Goal: Task Accomplishment & Management: Complete application form

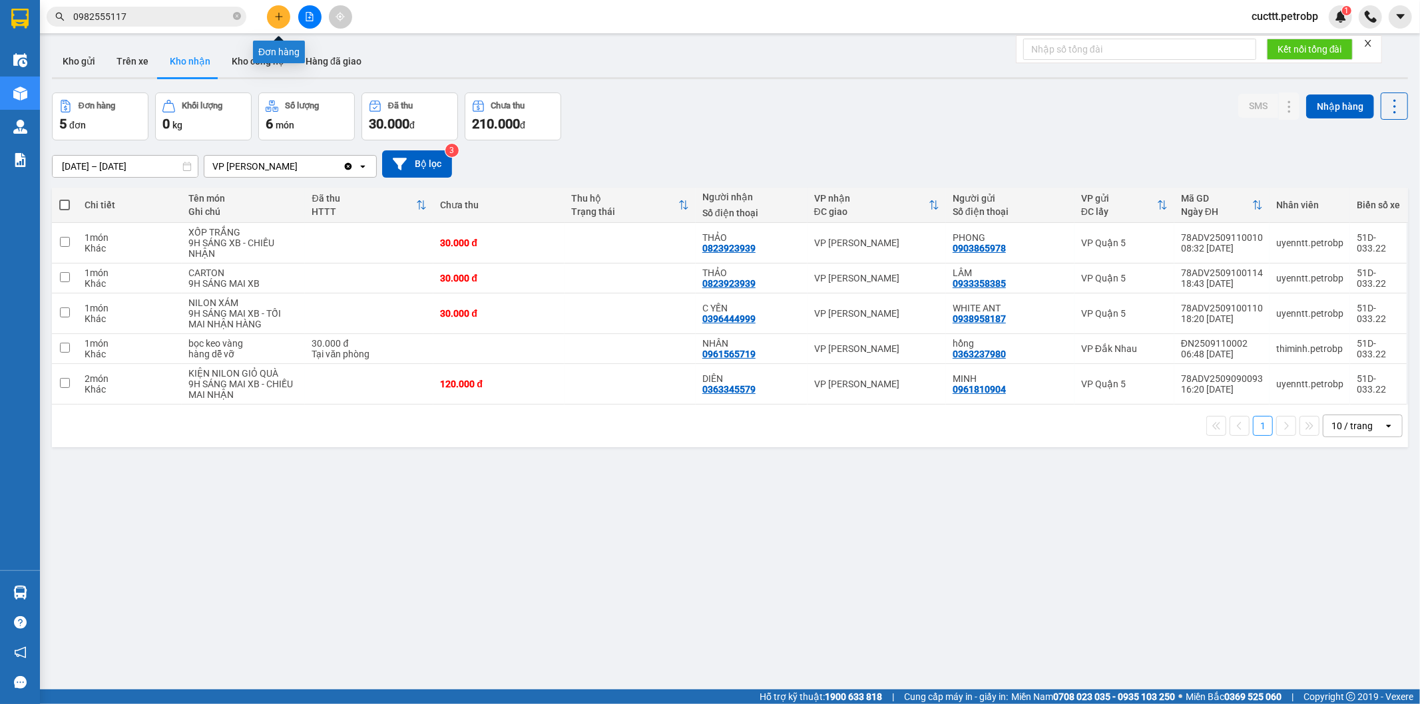
click at [274, 21] on icon "plus" at bounding box center [278, 16] width 9 height 9
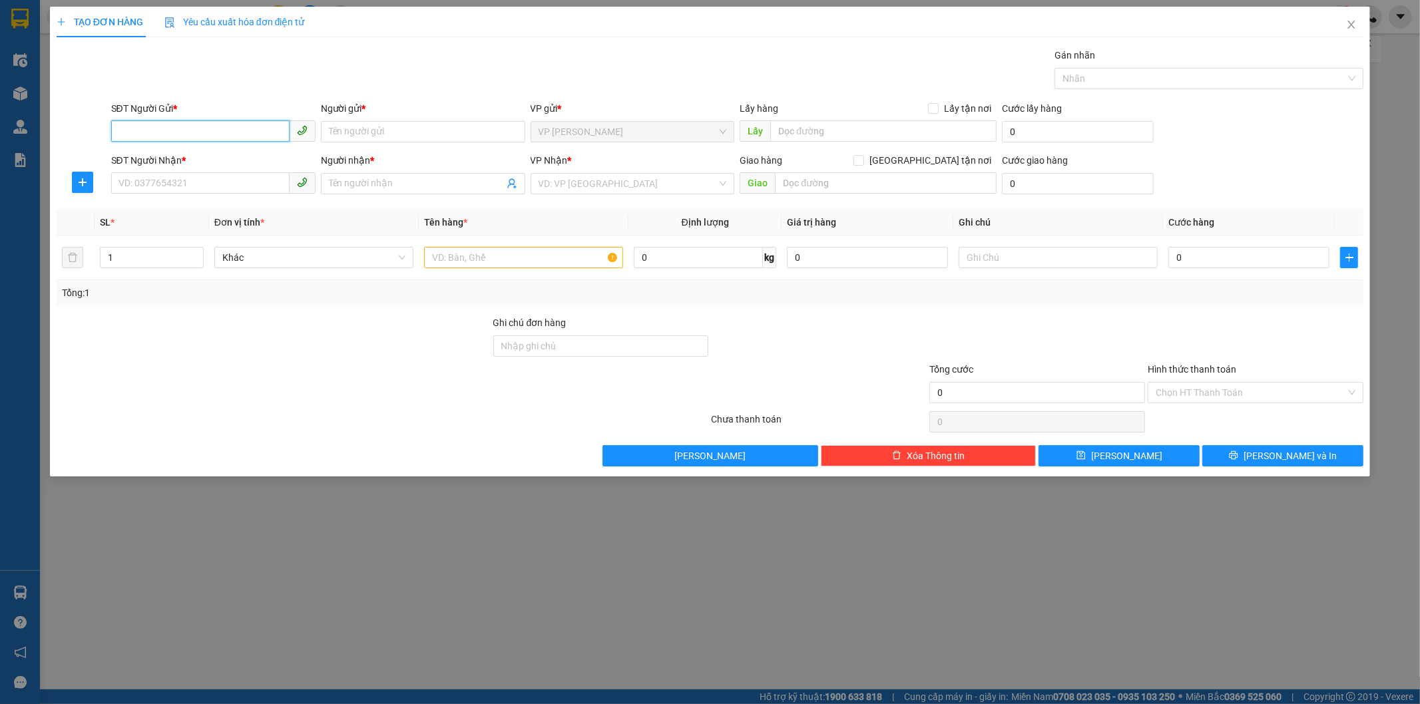
click at [163, 130] on input "SĐT Người Gửi *" at bounding box center [200, 130] width 178 height 21
click at [177, 155] on div "0929023939 - CÁT" at bounding box center [213, 158] width 188 height 15
type input "0929023939"
type input "CÁT"
type input "0969140168"
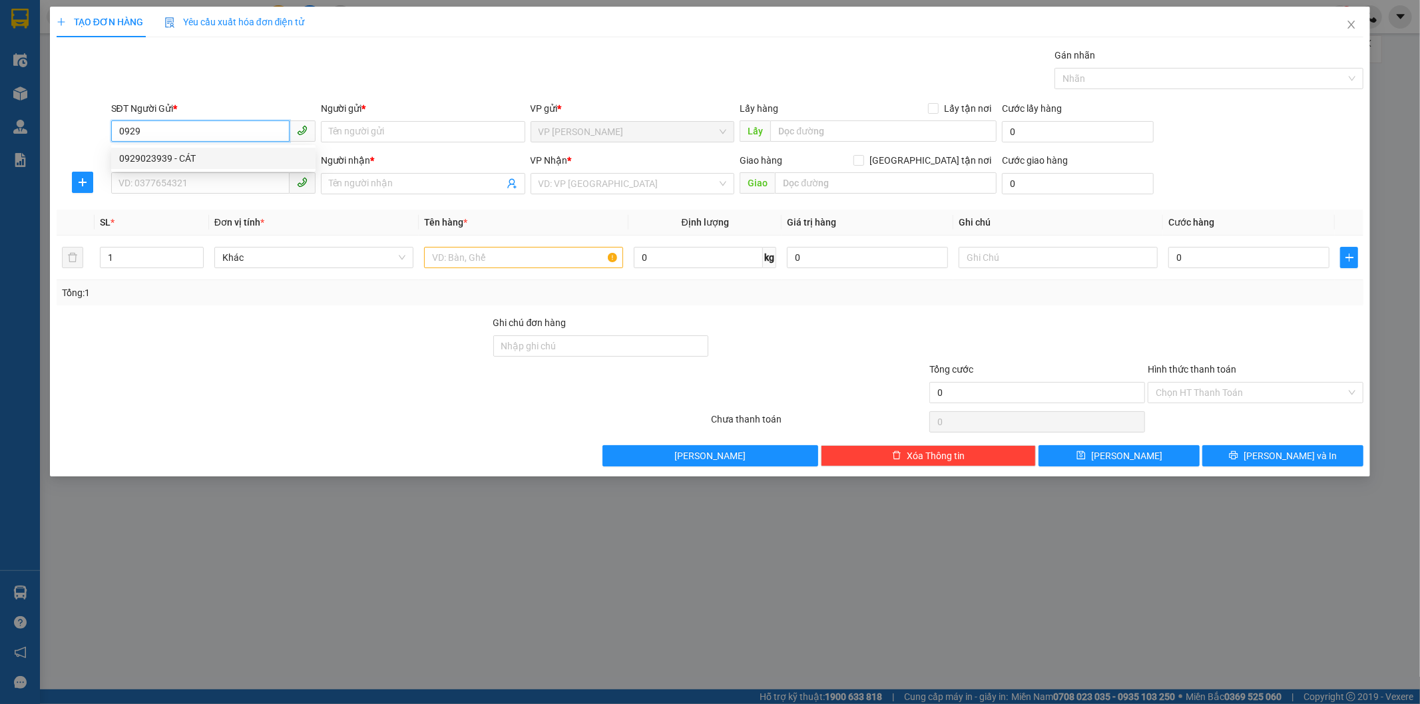
type input "a kính"
type input "40.000"
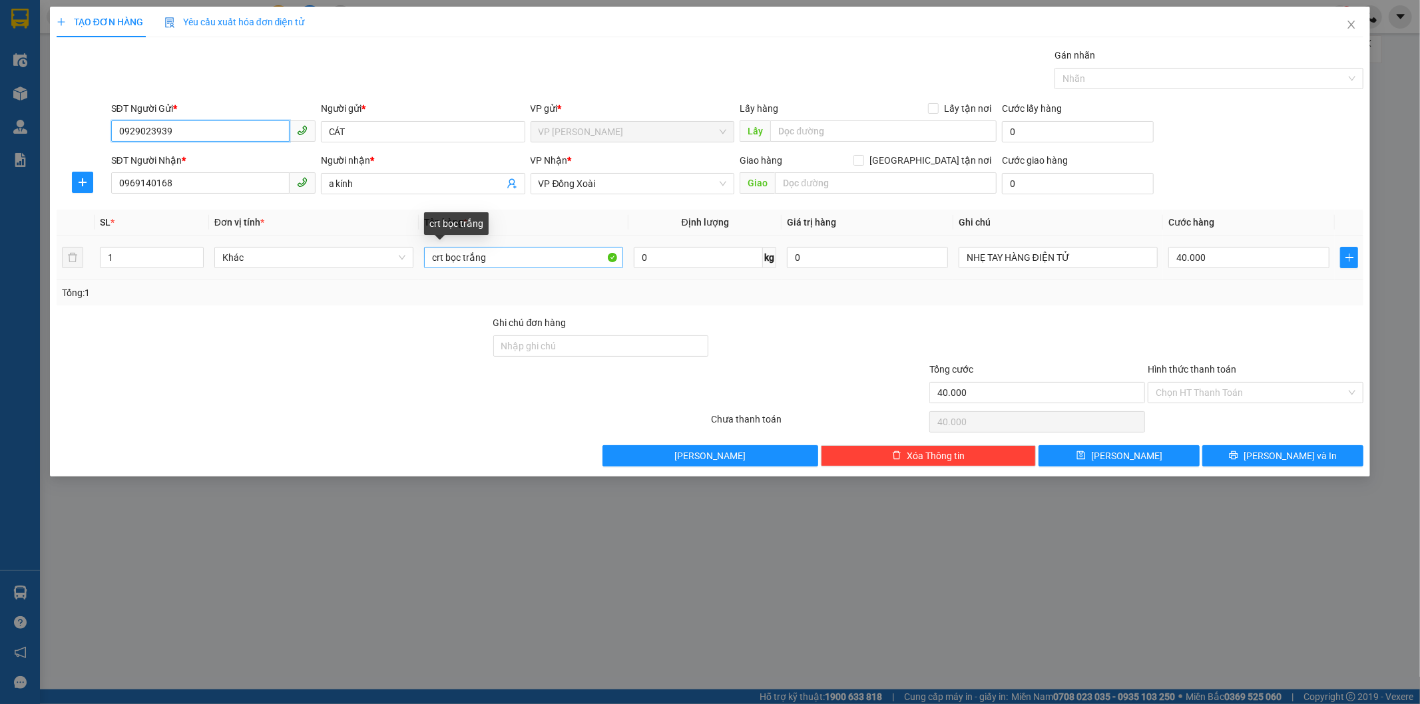
type input "0929023939"
click at [442, 258] on input "crt bọc trắng" at bounding box center [523, 257] width 199 height 21
type input "bọc trắng"
click at [941, 389] on input "40.000" at bounding box center [1037, 392] width 216 height 21
click at [940, 391] on input "40.000" at bounding box center [1037, 392] width 216 height 21
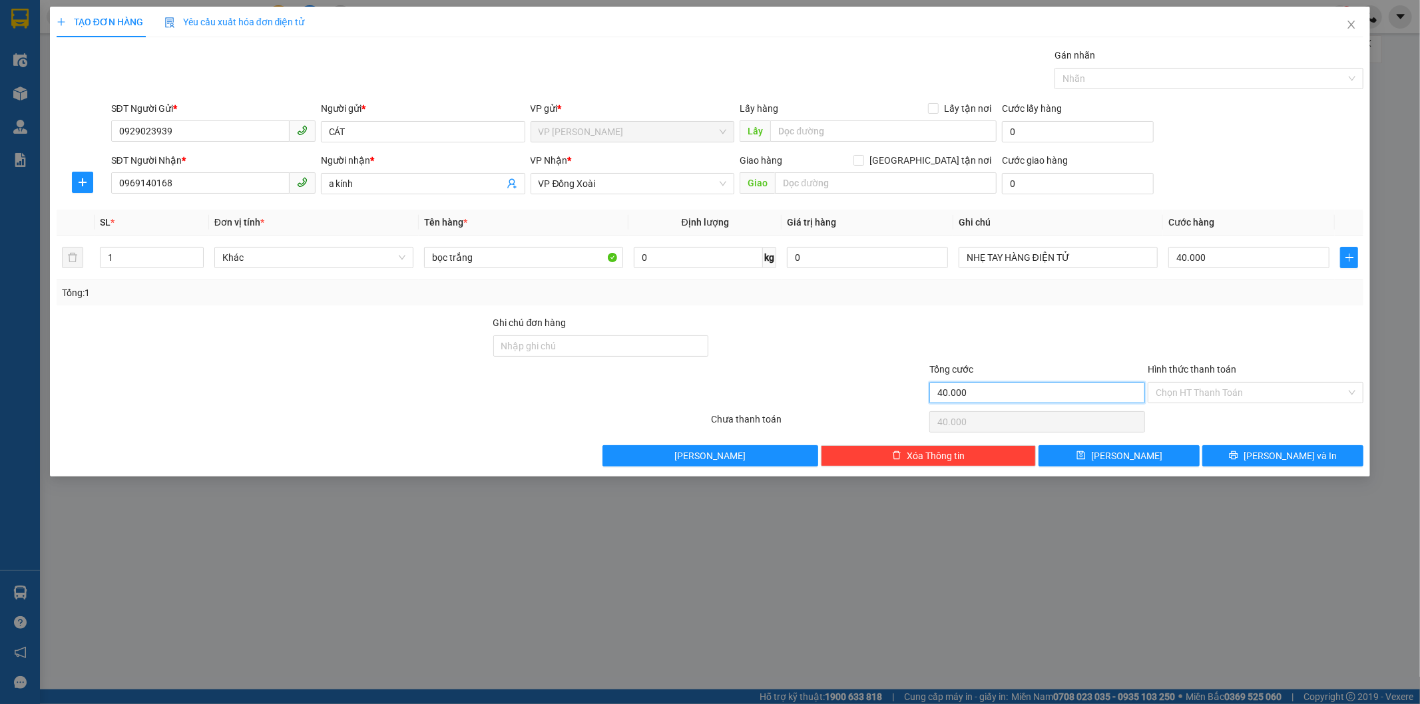
click at [941, 391] on input "40.000" at bounding box center [1037, 392] width 216 height 21
click at [973, 393] on input "40.000" at bounding box center [1037, 392] width 216 height 21
click at [1180, 260] on input "40.000" at bounding box center [1248, 257] width 161 height 21
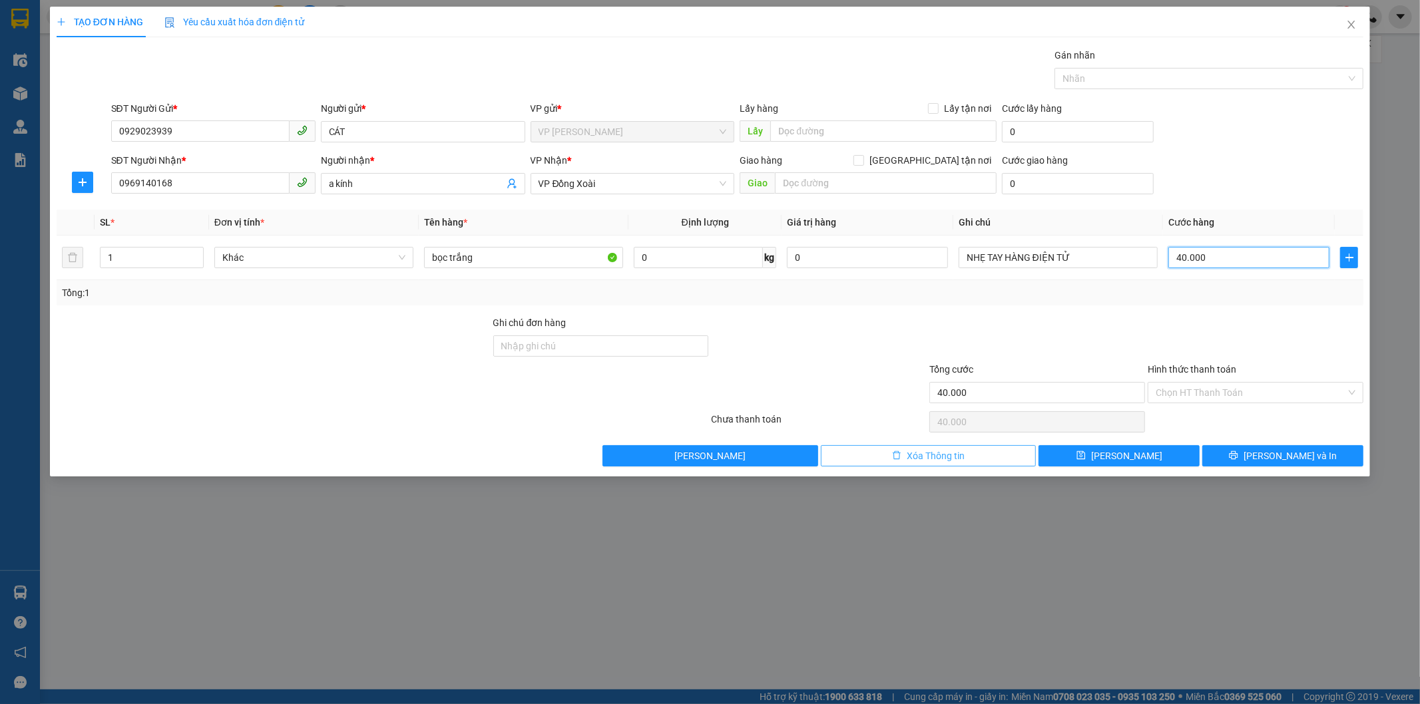
type input "3"
type input "30"
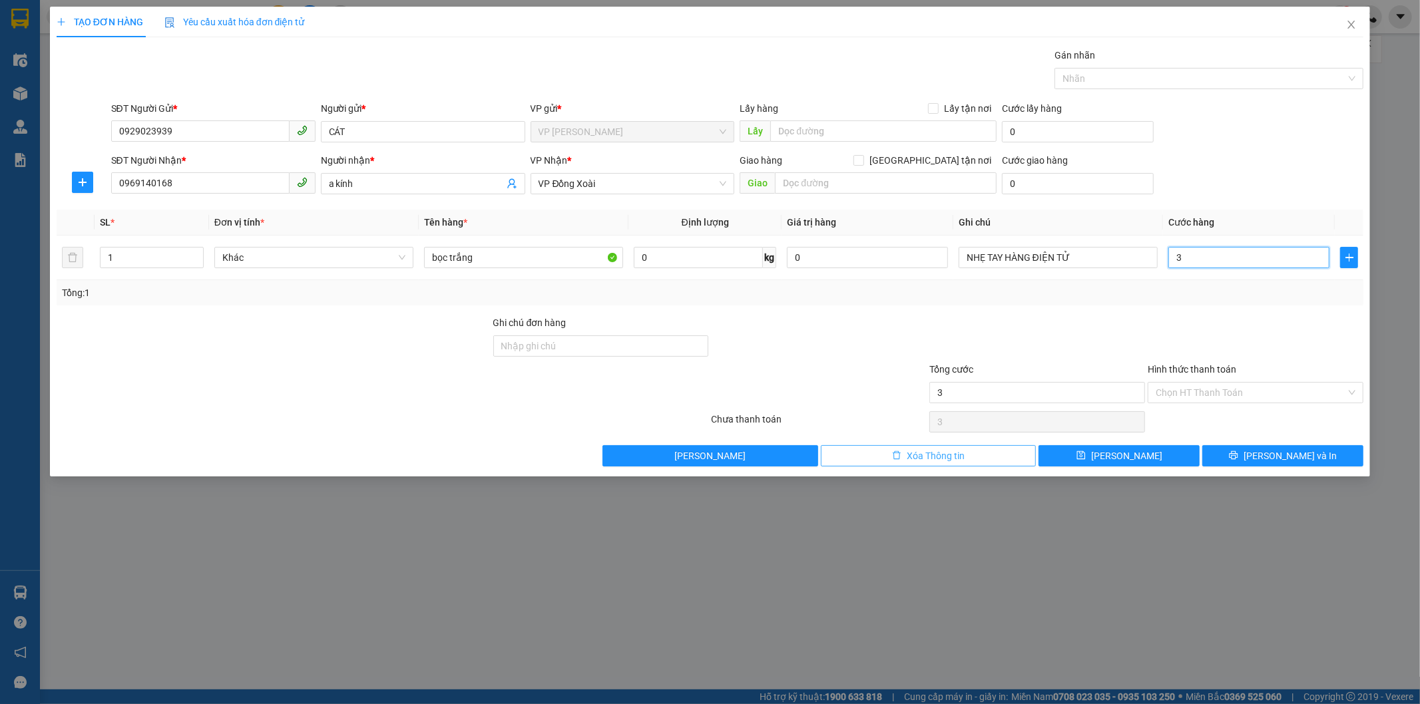
type input "30"
type input "300"
type input "3.000"
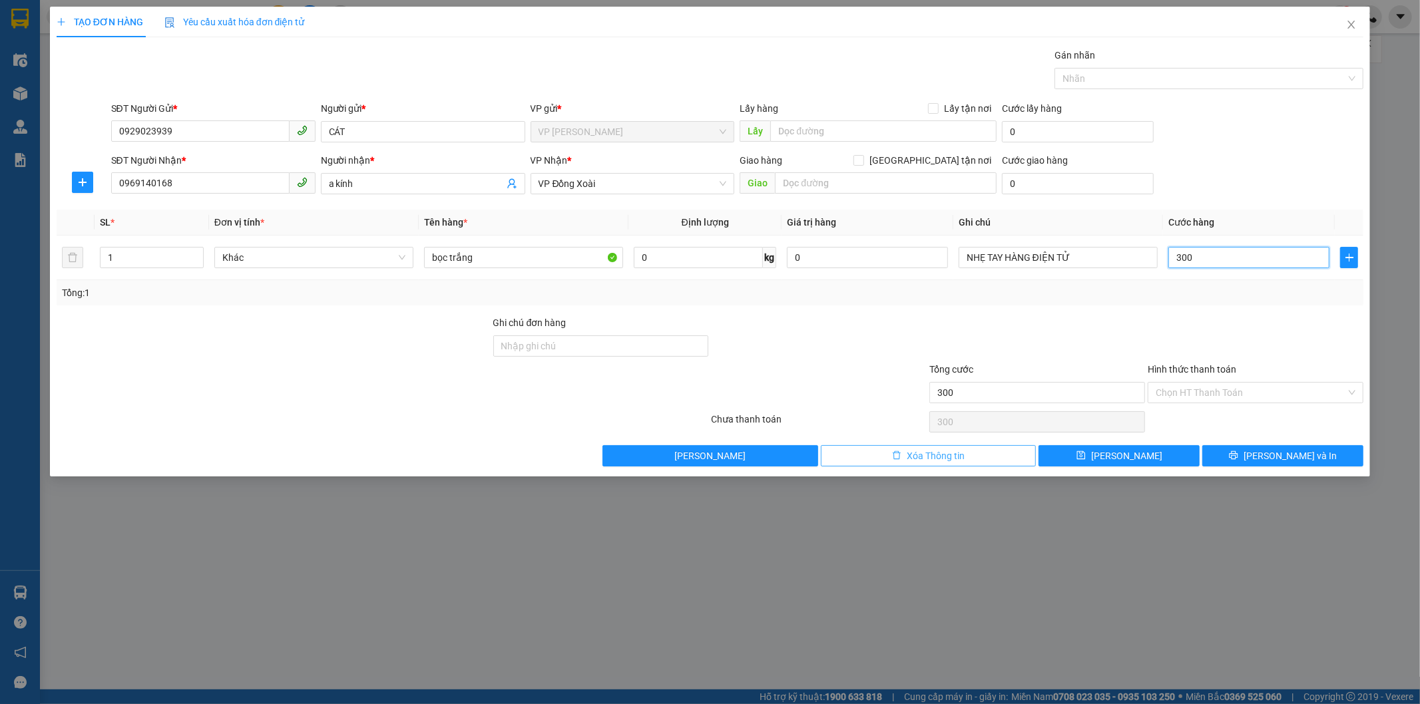
type input "3.000"
type input "30.000"
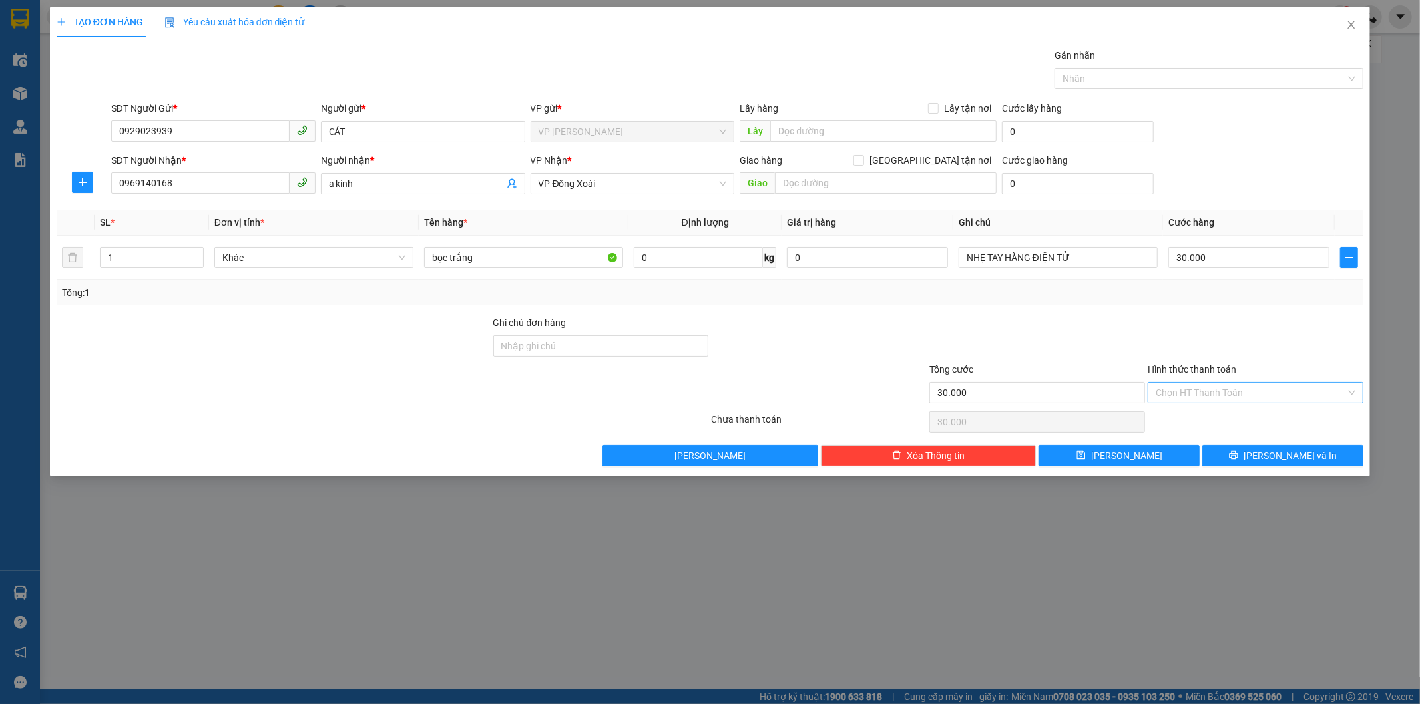
click at [1172, 390] on input "Hình thức thanh toán" at bounding box center [1251, 393] width 190 height 20
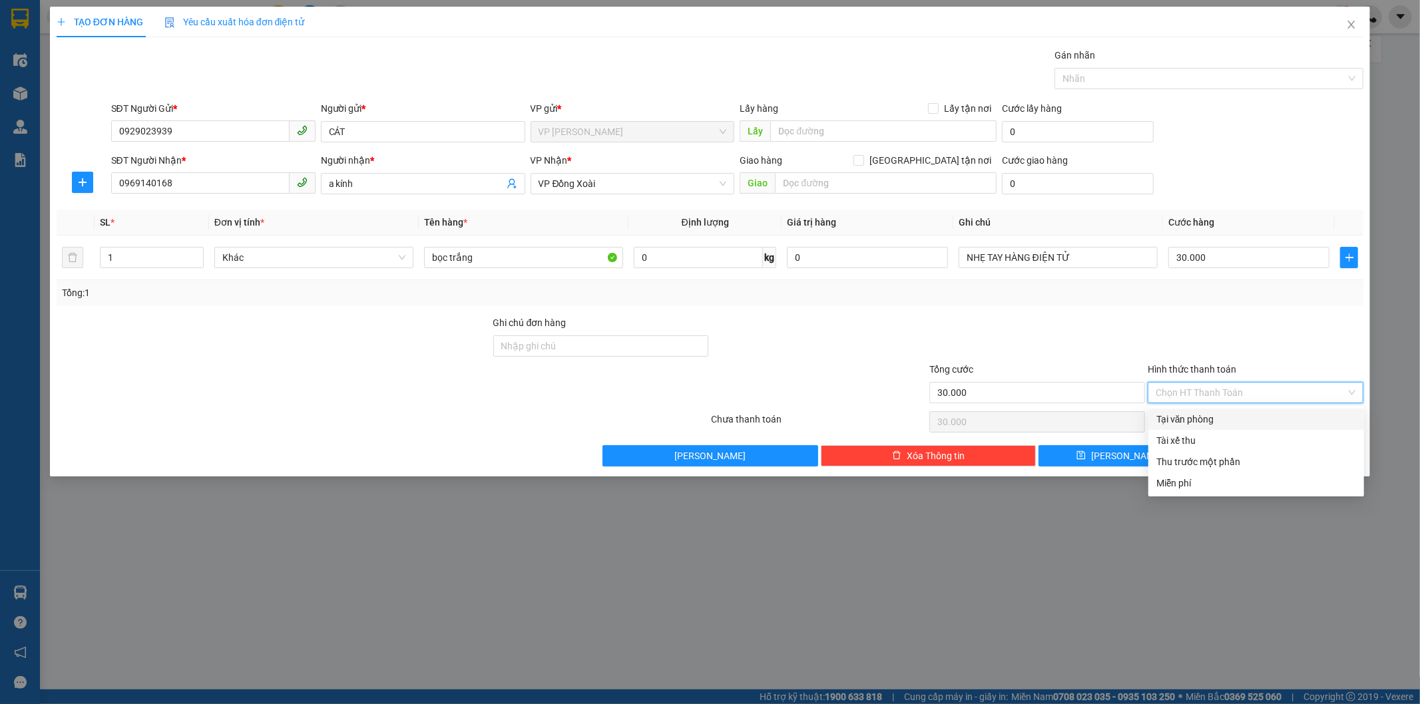
click at [1178, 417] on div "Tại văn phòng" at bounding box center [1256, 419] width 200 height 15
type input "0"
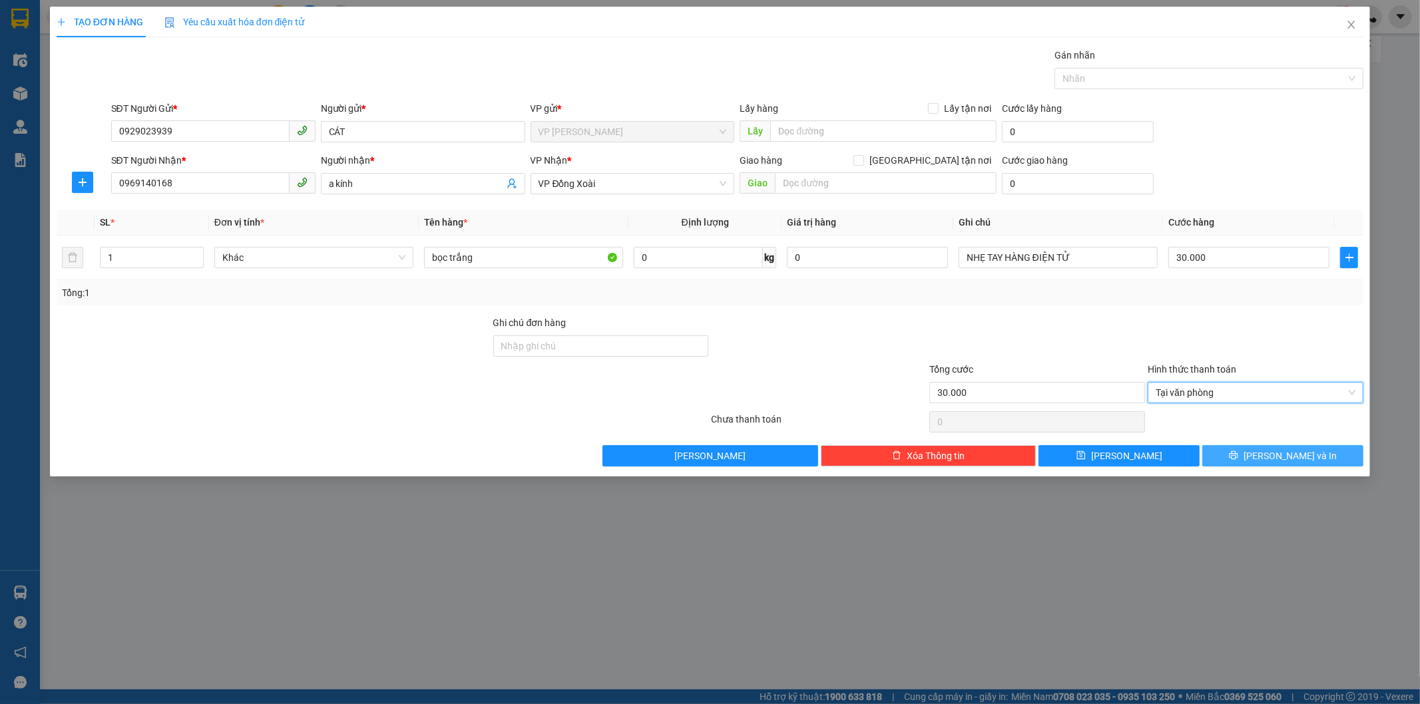
click at [1276, 450] on span "[PERSON_NAME] và In" at bounding box center [1290, 456] width 93 height 15
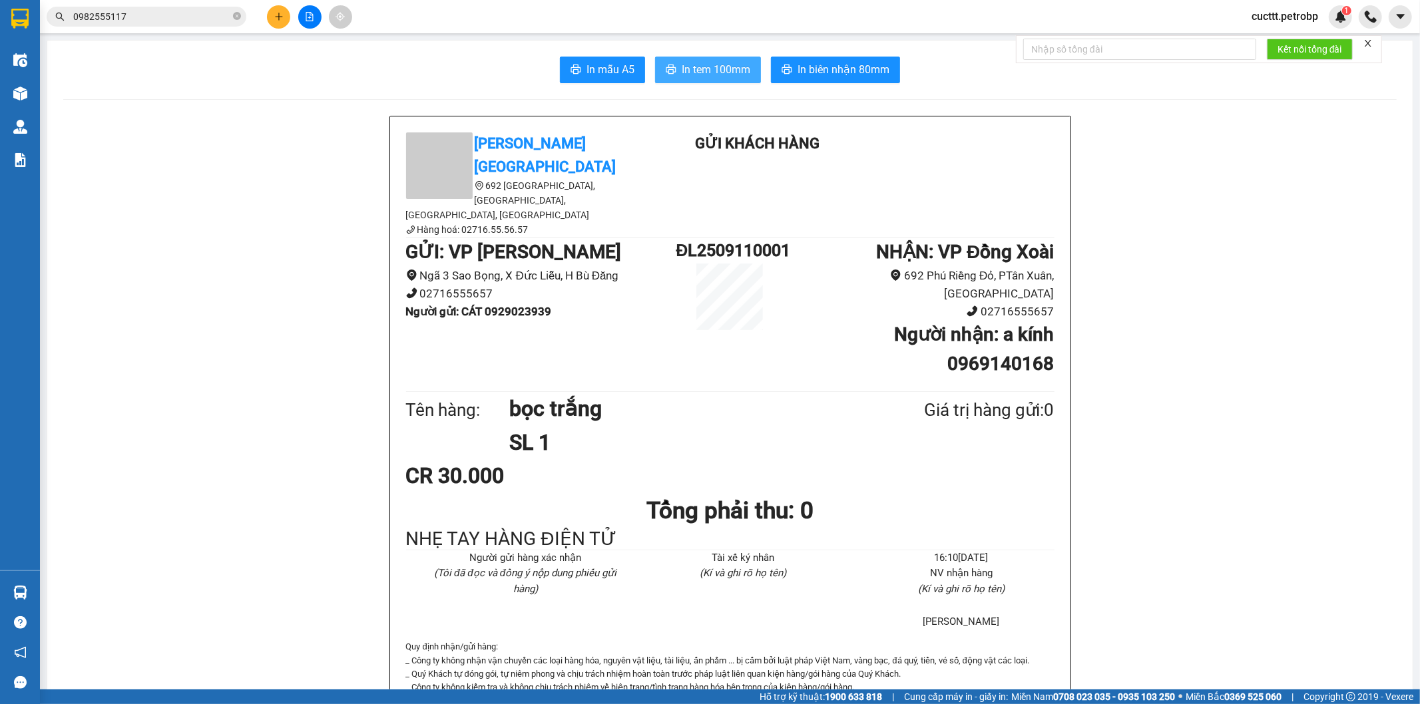
click at [688, 65] on span "In tem 100mm" at bounding box center [716, 69] width 69 height 17
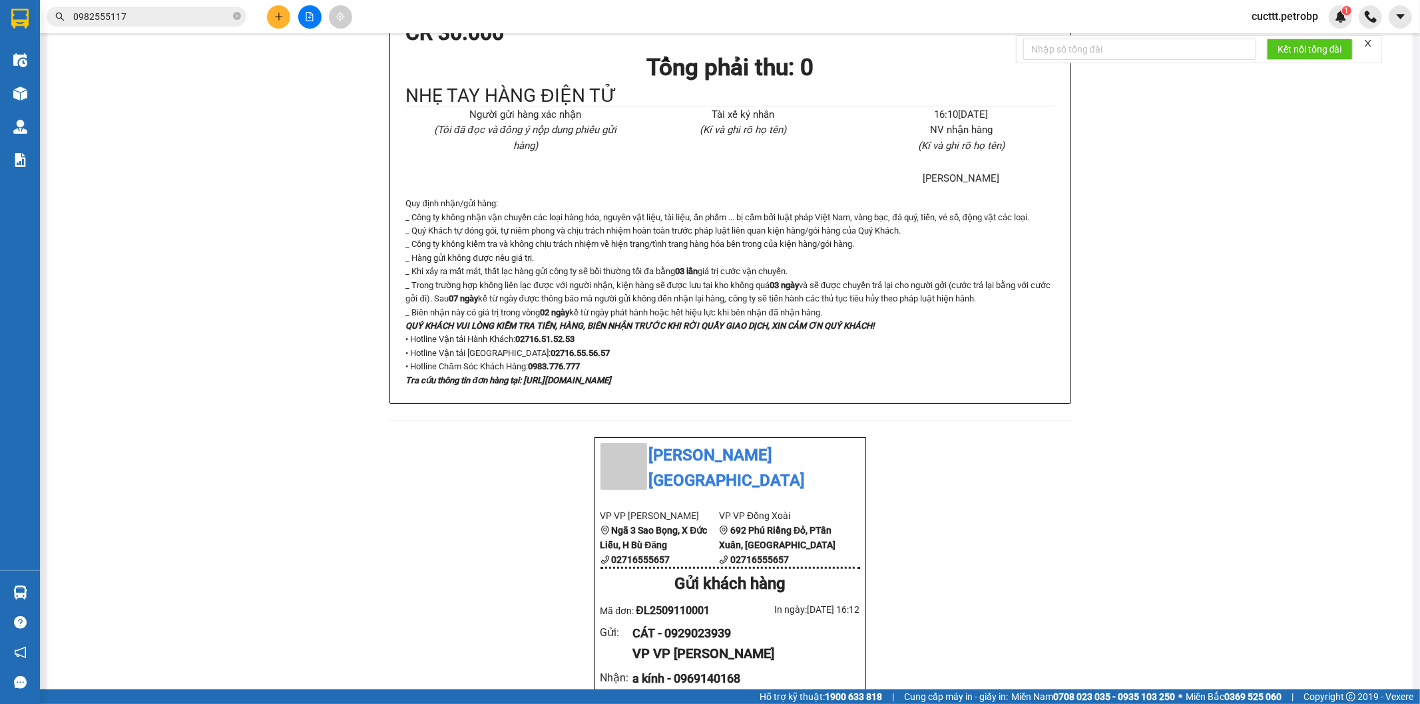
scroll to position [517, 0]
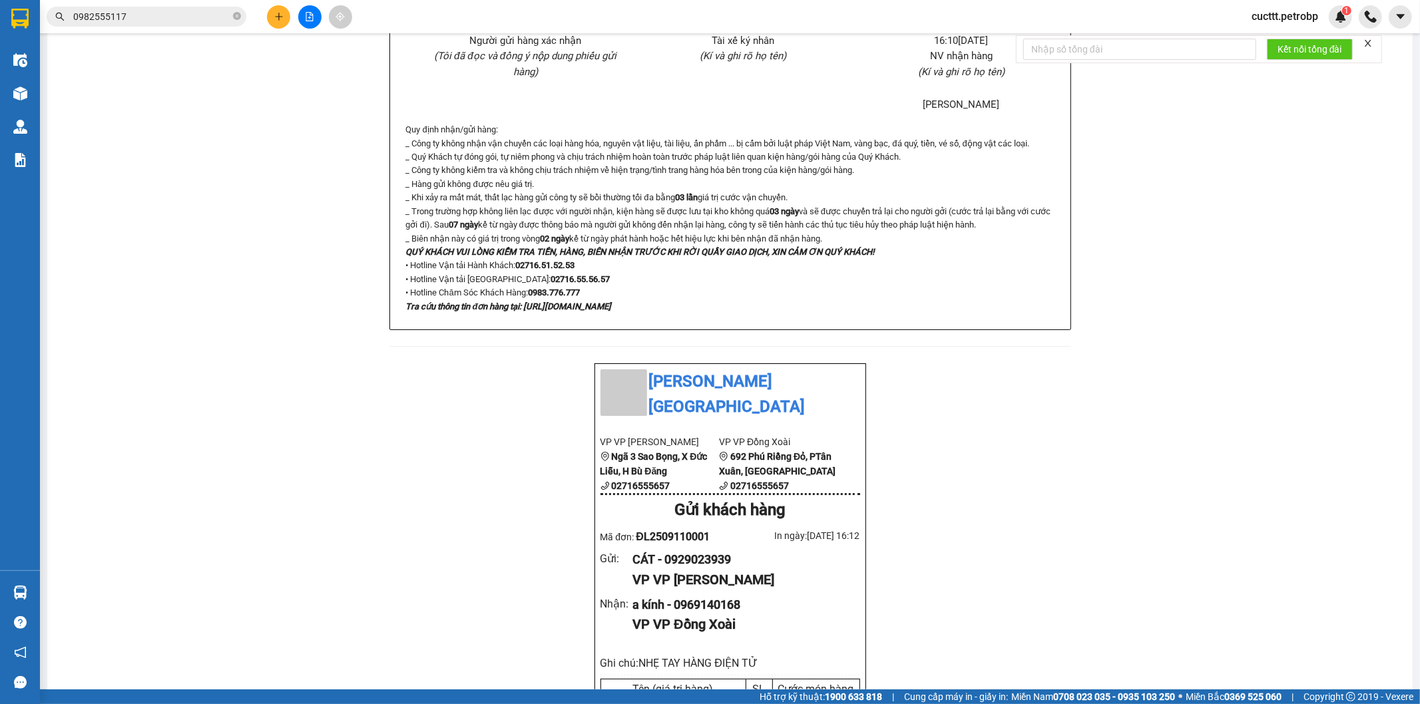
click at [700, 531] on span "ĐL2509110001" at bounding box center [673, 537] width 74 height 13
drag, startPoint x: 703, startPoint y: 468, endPoint x: 633, endPoint y: 466, distance: 69.9
click at [636, 531] on span "ĐL2509110001" at bounding box center [673, 537] width 74 height 13
copy span "ĐL2509110001"
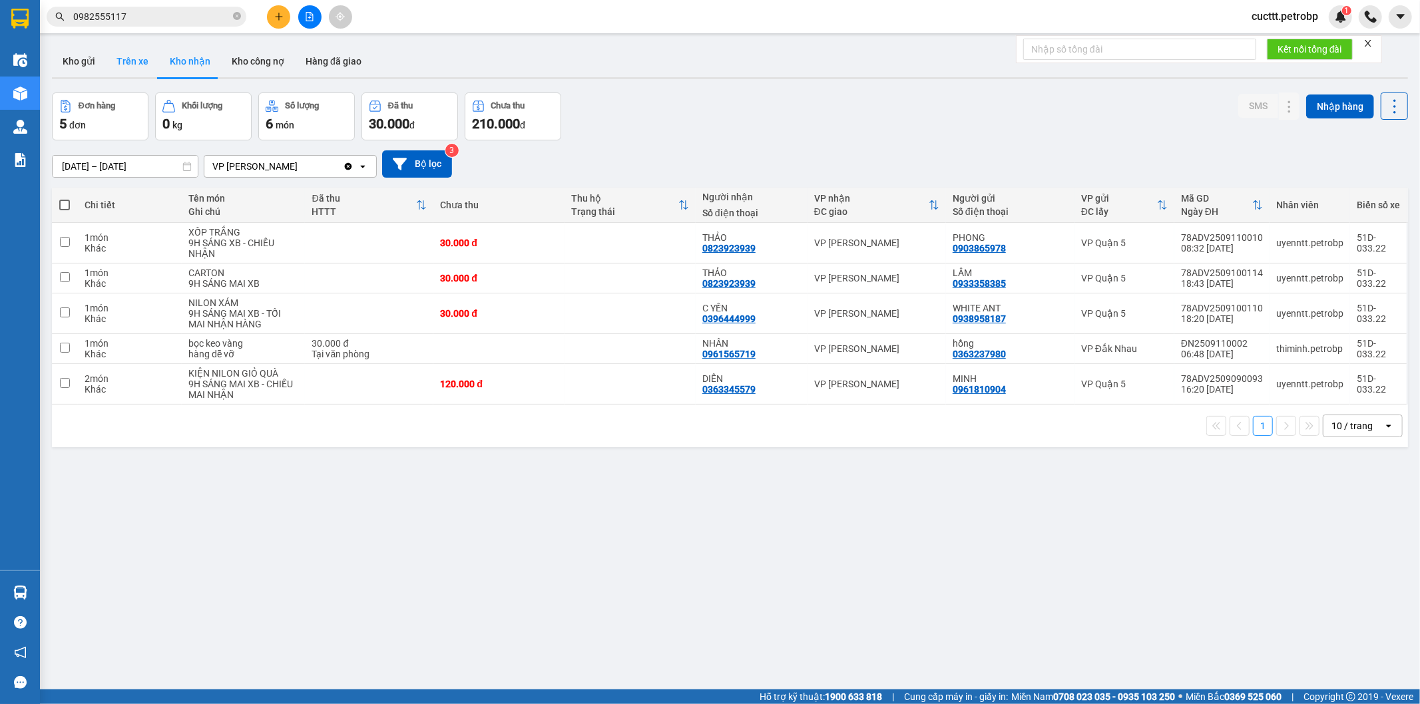
click at [115, 60] on button "Trên xe" at bounding box center [132, 61] width 53 height 32
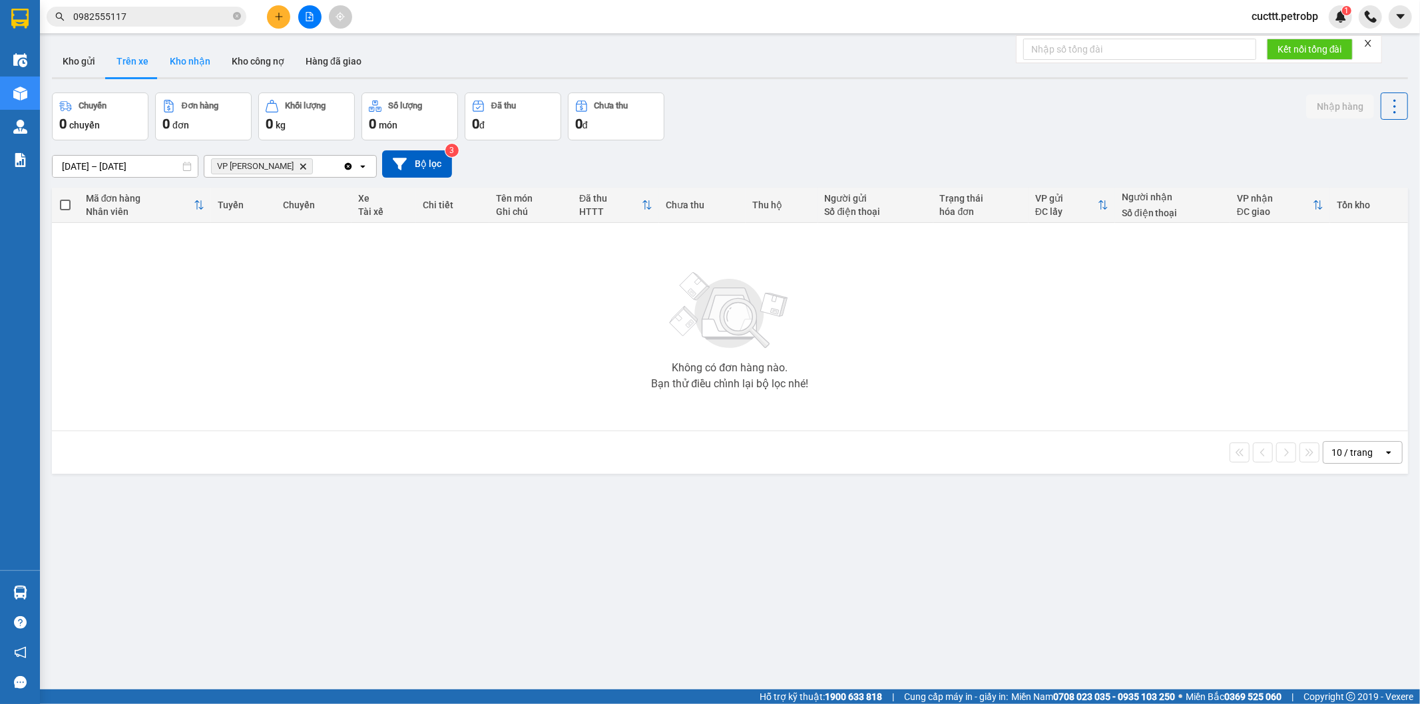
click at [194, 61] on button "Kho nhận" at bounding box center [190, 61] width 62 height 32
